Goal: Transaction & Acquisition: Register for event/course

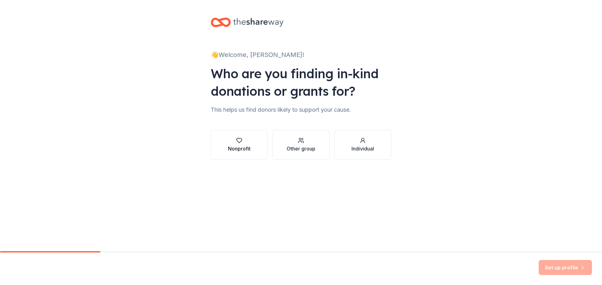
click at [247, 146] on div "Nonprofit" at bounding box center [239, 149] width 23 height 8
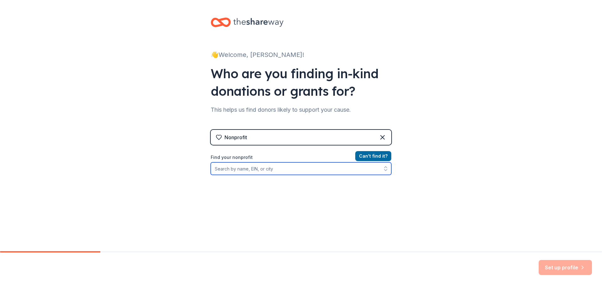
click at [251, 170] on input "Find your nonprofit" at bounding box center [301, 169] width 180 height 13
click at [254, 168] on input "Find your nonprofit" at bounding box center [301, 169] width 180 height 13
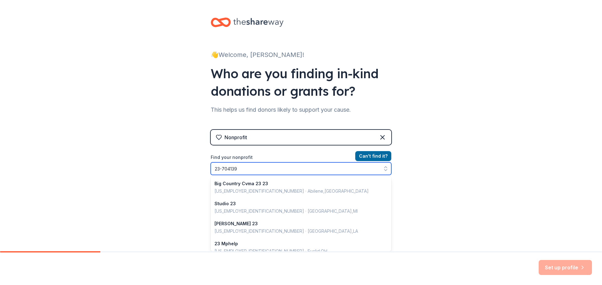
type input "[US_EMPLOYER_IDENTIFICATION_NUMBER]"
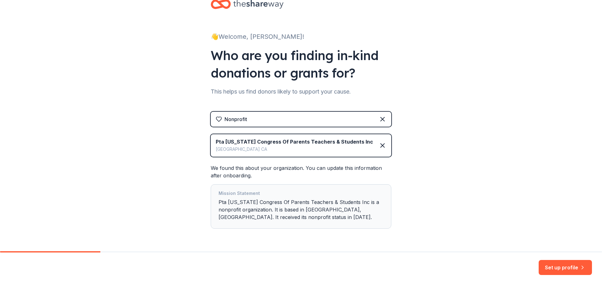
scroll to position [38, 0]
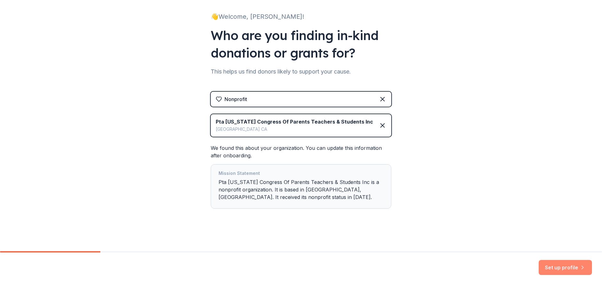
click at [573, 266] on button "Set up profile" at bounding box center [564, 267] width 53 height 15
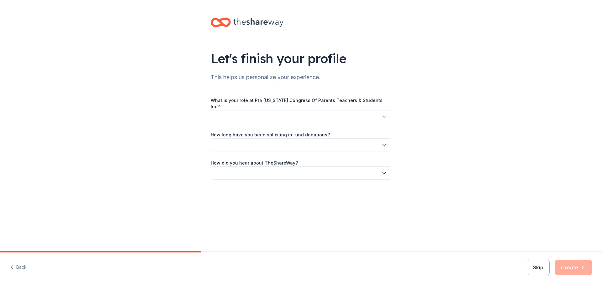
click at [315, 110] on button "button" at bounding box center [301, 116] width 180 height 13
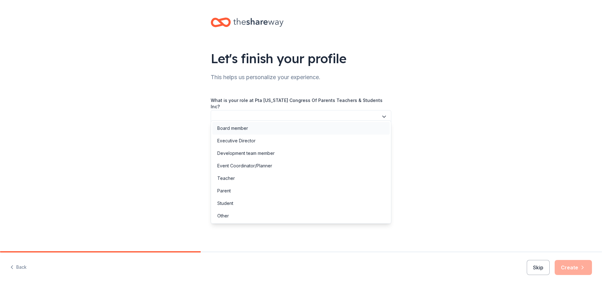
click at [248, 127] on div "Board member" at bounding box center [300, 128] width 177 height 13
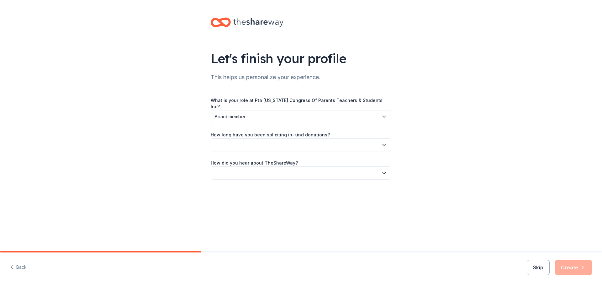
click at [246, 138] on button "button" at bounding box center [301, 144] width 180 height 13
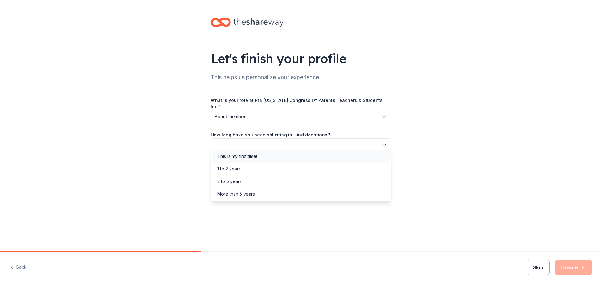
click at [244, 156] on div "This is my first time!" at bounding box center [237, 157] width 40 height 8
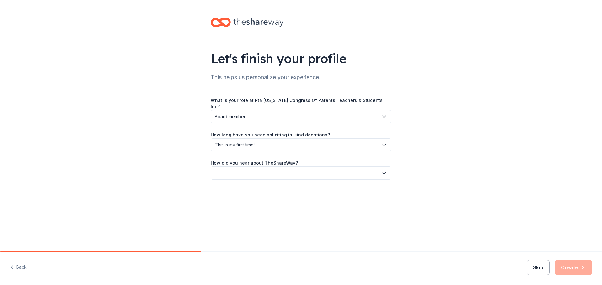
click at [243, 169] on button "button" at bounding box center [301, 173] width 180 height 13
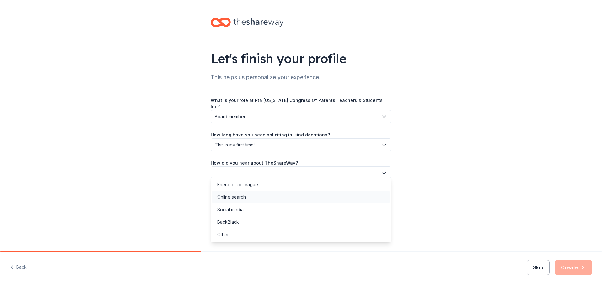
click at [240, 200] on div "Online search" at bounding box center [231, 198] width 29 height 8
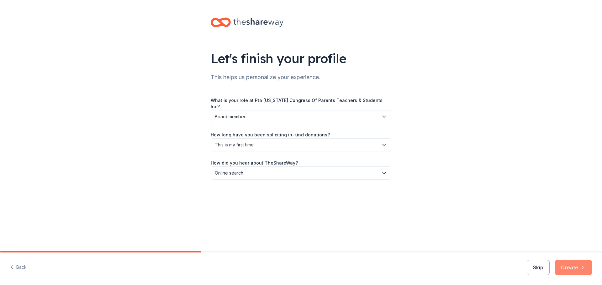
click at [572, 267] on button "Create" at bounding box center [572, 267] width 37 height 15
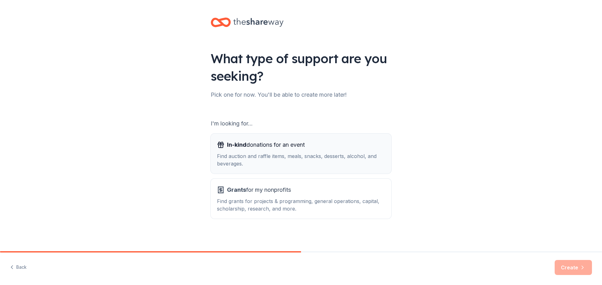
click at [316, 164] on div "Find auction and raffle items, meals, snacks, desserts, alcohol, and beverages." at bounding box center [301, 160] width 168 height 15
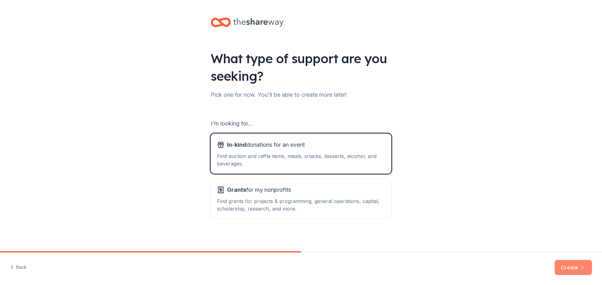
click at [567, 271] on button "Create" at bounding box center [572, 267] width 37 height 15
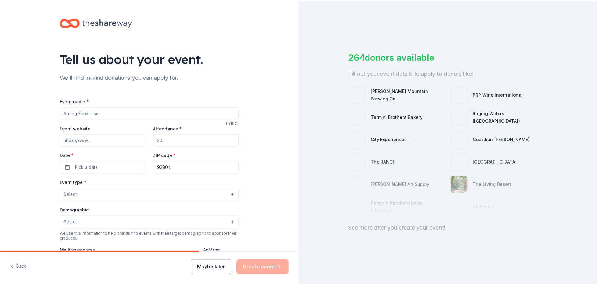
scroll to position [157, 0]
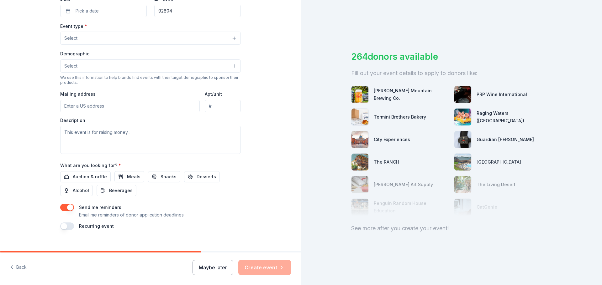
click at [217, 269] on button "Maybe later" at bounding box center [212, 267] width 41 height 15
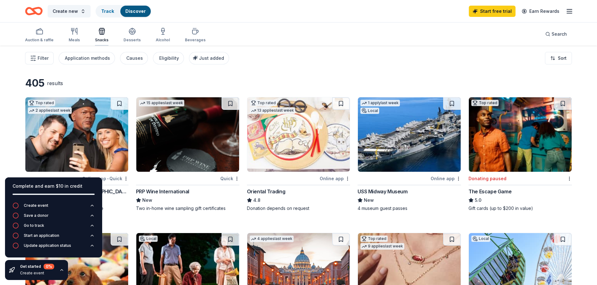
click at [102, 29] on icon "button" at bounding box center [102, 32] width 8 height 8
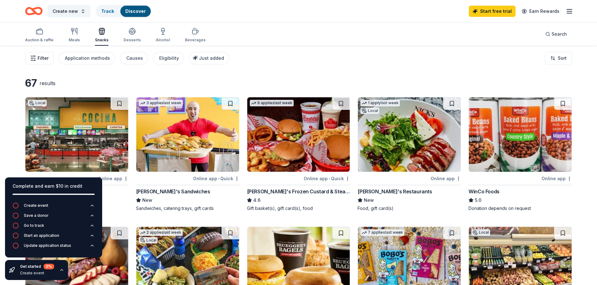
click at [43, 55] on span "Filter" at bounding box center [43, 59] width 11 height 8
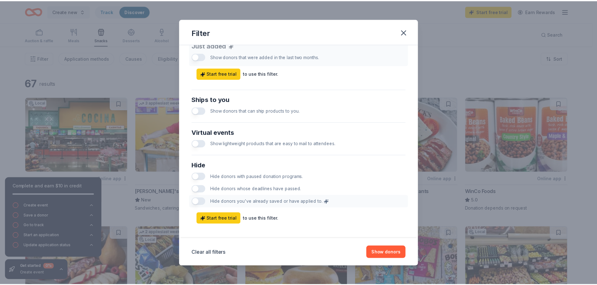
scroll to position [261, 0]
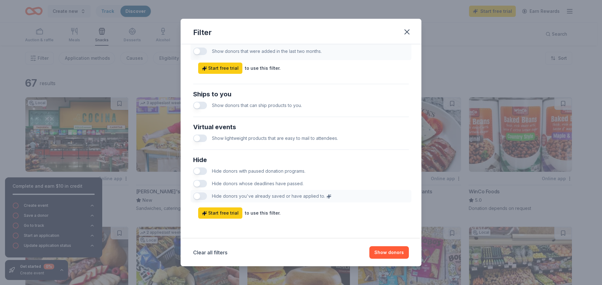
click at [199, 105] on button "button" at bounding box center [200, 106] width 14 height 8
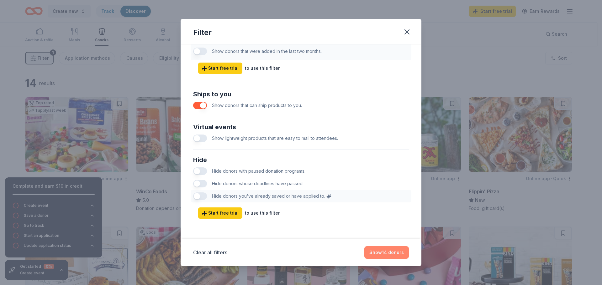
click at [388, 253] on button "Show 14 donors" at bounding box center [386, 253] width 44 height 13
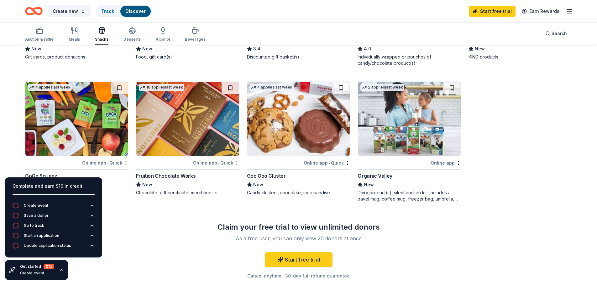
scroll to position [282, 0]
